Goal: Transaction & Acquisition: Purchase product/service

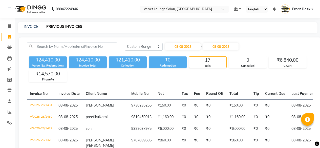
select select "range"
click at [9, 45] on span at bounding box center [9, 48] width 9 height 6
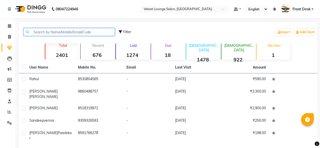
click at [60, 32] on input "text" at bounding box center [69, 32] width 91 height 8
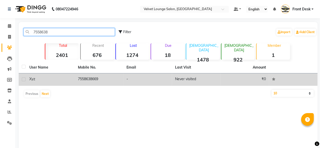
type input "7558638"
click at [208, 82] on td "Never visited" at bounding box center [196, 79] width 49 height 12
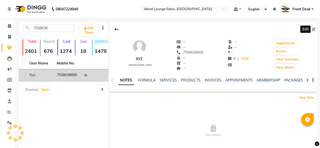
click at [313, 29] on icon at bounding box center [314, 30] width 4 height 4
select select "22"
select select "[DEMOGRAPHIC_DATA]"
select select "40043"
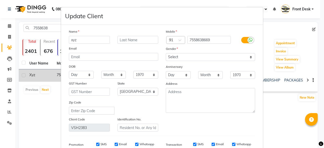
click at [81, 42] on input "xyz" at bounding box center [89, 40] width 41 height 8
type input "x"
type input "pragag"
click at [84, 40] on input "pragag" at bounding box center [89, 40] width 41 height 8
click at [84, 40] on input "text" at bounding box center [89, 40] width 41 height 8
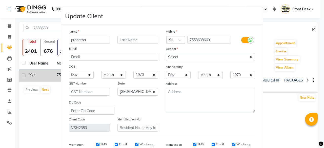
type input "pragatha"
click at [177, 57] on select "Select [DEMOGRAPHIC_DATA] [DEMOGRAPHIC_DATA] Other Prefer Not To Say" at bounding box center [210, 57] width 89 height 8
select select "[DEMOGRAPHIC_DATA]"
click at [166, 53] on select "Select [DEMOGRAPHIC_DATA] [DEMOGRAPHIC_DATA] Other Prefer Not To Say" at bounding box center [210, 57] width 89 height 8
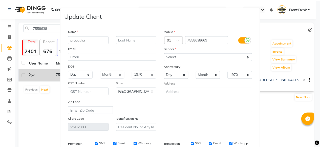
scroll to position [76, 0]
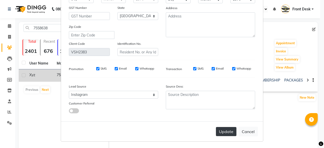
click at [225, 129] on button "Update" at bounding box center [226, 131] width 20 height 9
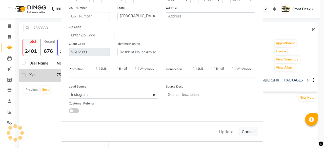
select select
select select "null"
select select
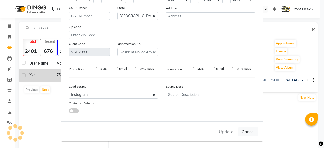
select select
checkbox input "false"
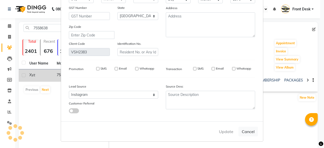
checkbox input "false"
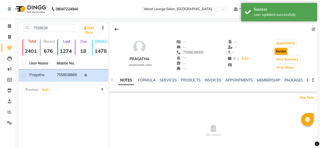
click at [283, 49] on button "Invoice" at bounding box center [280, 51] width 13 height 7
select select "5962"
select select "service"
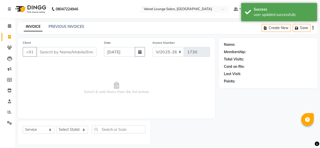
scroll to position [4, 0]
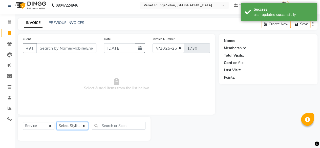
type input "7558638669"
click at [67, 127] on select "Select Stylist [PERSON_NAME] [PERSON_NAME] [PERSON_NAME] Front Desk Jaya jyoti …" at bounding box center [72, 126] width 32 height 8
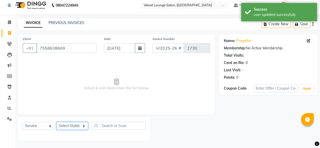
select select "50611"
click at [56, 122] on select "Select Stylist [PERSON_NAME] [PERSON_NAME] [PERSON_NAME] Front Desk Jaya jyoti …" at bounding box center [72, 126] width 32 height 8
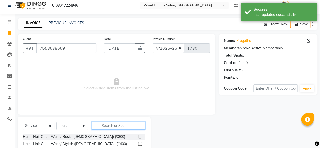
click at [131, 125] on input "text" at bounding box center [119, 126] width 54 height 8
type input "f"
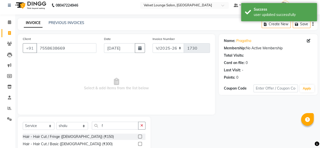
click at [138, 136] on label at bounding box center [140, 137] width 4 height 4
click at [138, 136] on input "checkbox" at bounding box center [139, 136] width 3 height 3
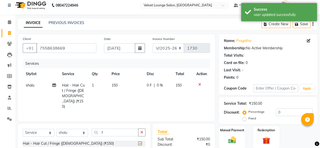
checkbox input "false"
click at [143, 83] on td "150" at bounding box center [126, 96] width 35 height 33
select select "50611"
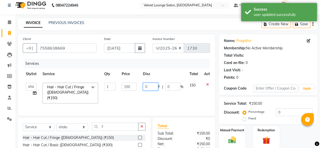
click at [143, 84] on input "0" at bounding box center [150, 87] width 15 height 8
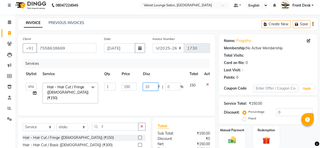
click at [150, 88] on input "10" at bounding box center [150, 87] width 15 height 8
type input "101"
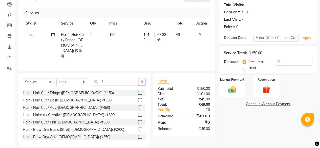
click at [171, 48] on td "101 F | 67.33 %" at bounding box center [156, 45] width 33 height 33
select select "50611"
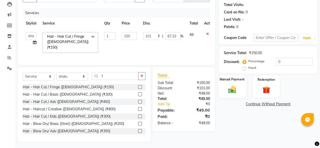
click at [231, 85] on img at bounding box center [232, 89] width 13 height 9
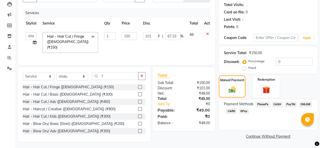
click at [274, 103] on span "CASH" at bounding box center [277, 104] width 11 height 6
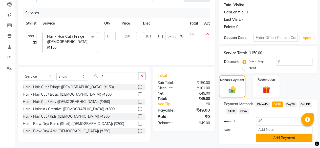
click at [268, 140] on button "Add Payment" at bounding box center [284, 138] width 56 height 8
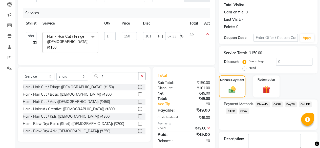
scroll to position [82, 0]
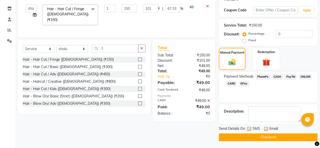
click at [275, 140] on button "Checkout" at bounding box center [268, 137] width 99 height 8
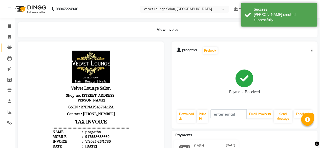
click at [5, 47] on link "Clients" at bounding box center [8, 48] width 12 height 8
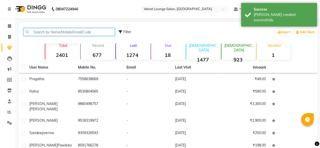
click at [70, 33] on input "text" at bounding box center [69, 32] width 91 height 8
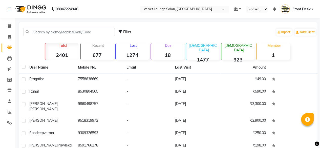
click at [10, 41] on li "Invoice" at bounding box center [7, 37] width 15 height 11
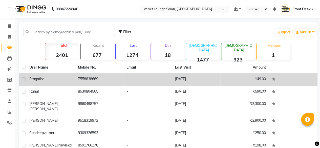
click at [193, 83] on td "[DATE]" at bounding box center [196, 79] width 49 height 12
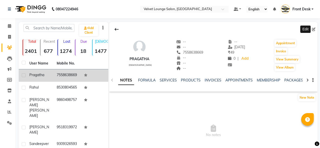
click at [315, 28] on icon at bounding box center [314, 30] width 4 height 4
select select "22"
select select "[DEMOGRAPHIC_DATA]"
select select "40043"
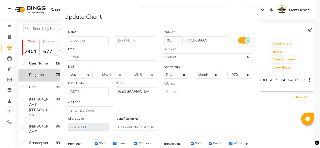
scroll to position [76, 0]
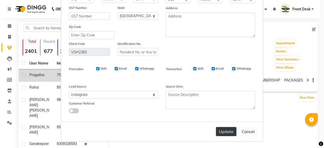
click at [224, 134] on button "Update" at bounding box center [226, 131] width 20 height 9
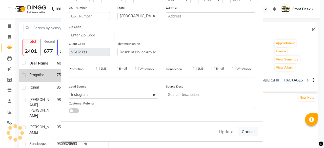
select select
select select "null"
select select
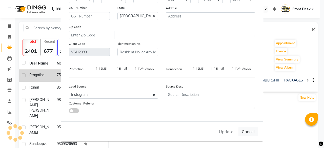
select select
checkbox input "false"
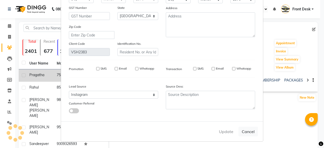
checkbox input "false"
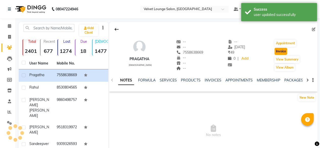
click at [284, 52] on button "Invoice" at bounding box center [280, 51] width 13 height 7
select select "5962"
select select "service"
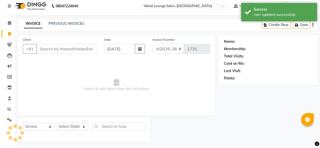
scroll to position [4, 0]
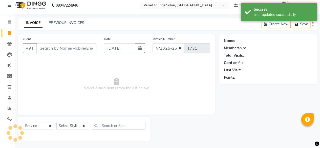
type input "7558638669"
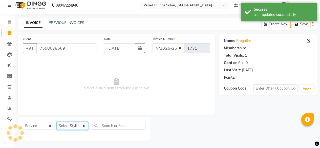
click at [77, 126] on select "Select Stylist [PERSON_NAME] [PERSON_NAME] [PERSON_NAME] Front Desk Jaya jyoti …" at bounding box center [72, 126] width 32 height 8
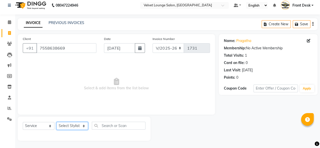
select select "50611"
click at [56, 122] on select "Select Stylist [PERSON_NAME] [PERSON_NAME] [PERSON_NAME] Front Desk Jaya jyoti …" at bounding box center [72, 126] width 32 height 8
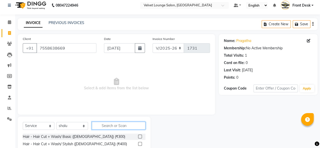
click at [131, 124] on input "text" at bounding box center [119, 126] width 54 height 8
click at [131, 125] on input "text" at bounding box center [119, 126] width 54 height 8
click at [131, 125] on input "f" at bounding box center [115, 126] width 47 height 8
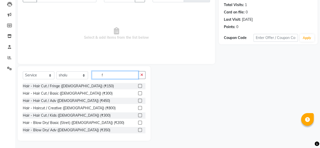
click at [108, 76] on input "f" at bounding box center [115, 75] width 47 height 8
type input "f"
click at [320, 28] on div "Name: Pragatha Membership: No Active Membership Total Visits: 1 Card on file: 0…" at bounding box center [270, 62] width 102 height 157
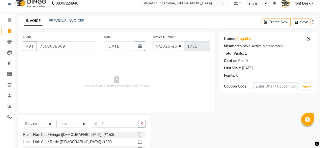
scroll to position [0, 0]
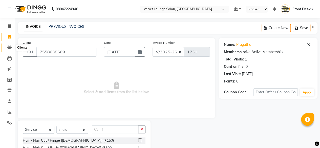
click at [6, 48] on span at bounding box center [9, 48] width 9 height 6
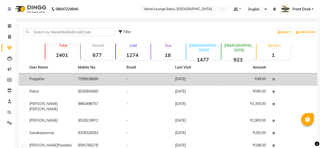
click at [192, 78] on td "[DATE]" at bounding box center [196, 79] width 49 height 12
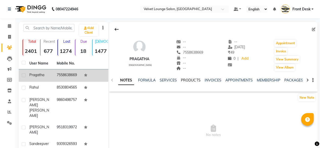
click at [192, 78] on link "PRODUCTS" at bounding box center [190, 80] width 19 height 5
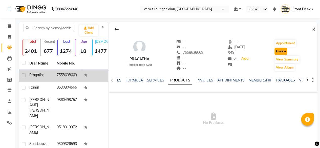
click at [278, 52] on button "Invoice" at bounding box center [280, 51] width 13 height 7
select select "service"
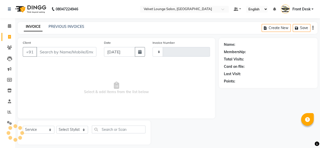
type input "1731"
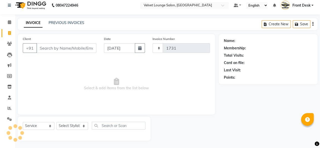
select select "5962"
type input "7558638669"
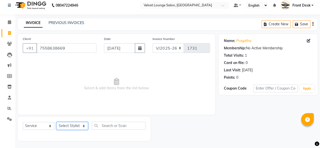
click at [70, 127] on select "Select Stylist [PERSON_NAME] [PERSON_NAME] [PERSON_NAME] Front Desk Jaya jyoti …" at bounding box center [72, 126] width 32 height 8
click at [106, 86] on span "Select & add items from the list below" at bounding box center [116, 84] width 187 height 51
